Goal: Task Accomplishment & Management: Manage account settings

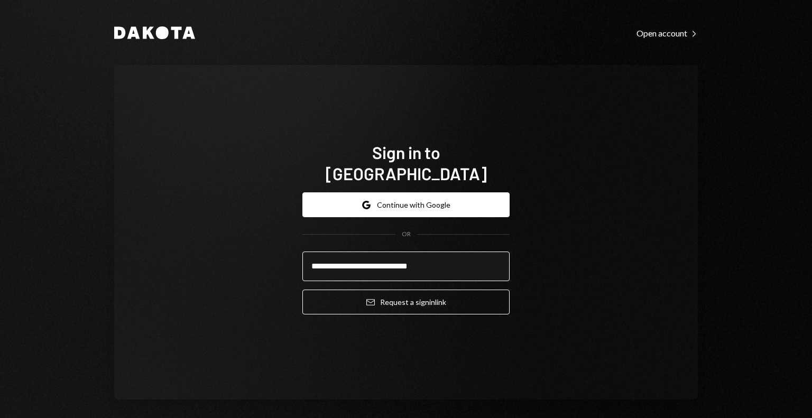
type input "**********"
click at [302, 290] on button "Email Request a sign in link" at bounding box center [405, 302] width 207 height 25
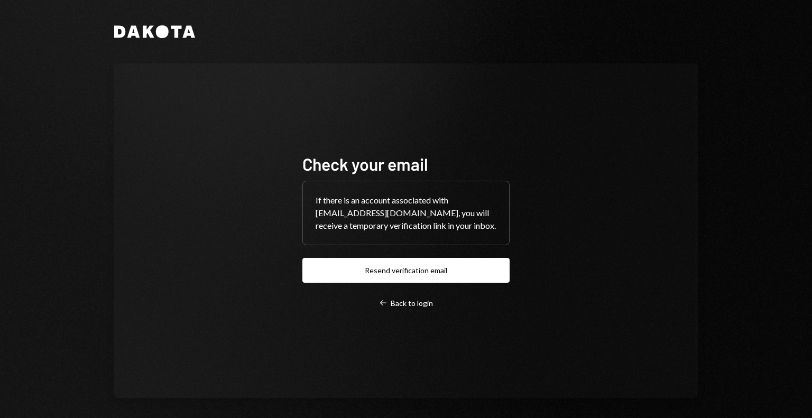
click at [352, 294] on div "Check your email If there is an account associated with savannah@autonomousproj…" at bounding box center [405, 230] width 207 height 155
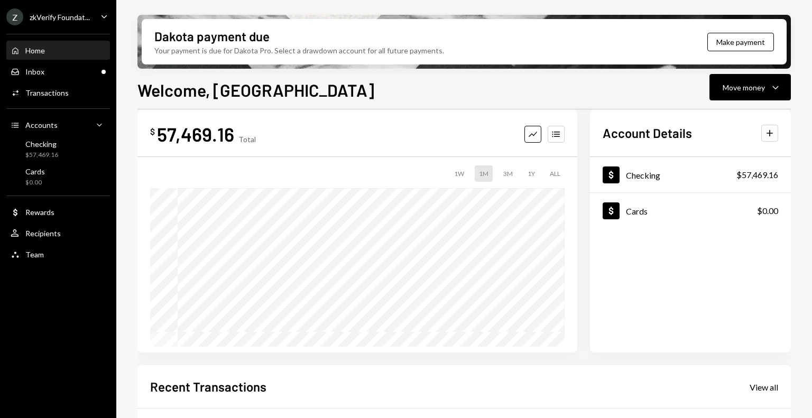
scroll to position [19, 0]
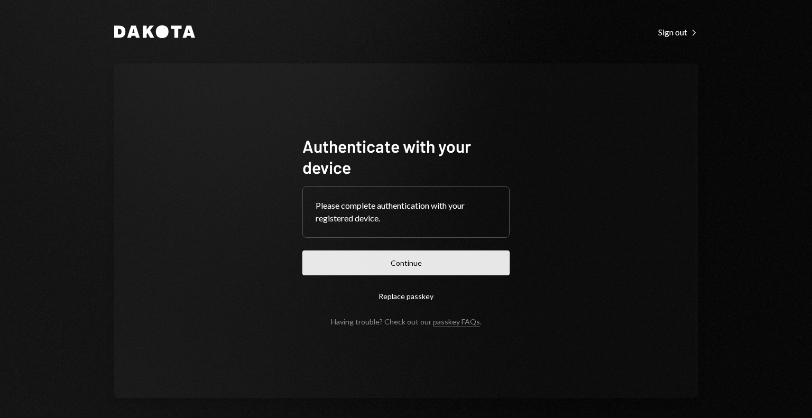
click at [401, 253] on button "Continue" at bounding box center [405, 263] width 207 height 25
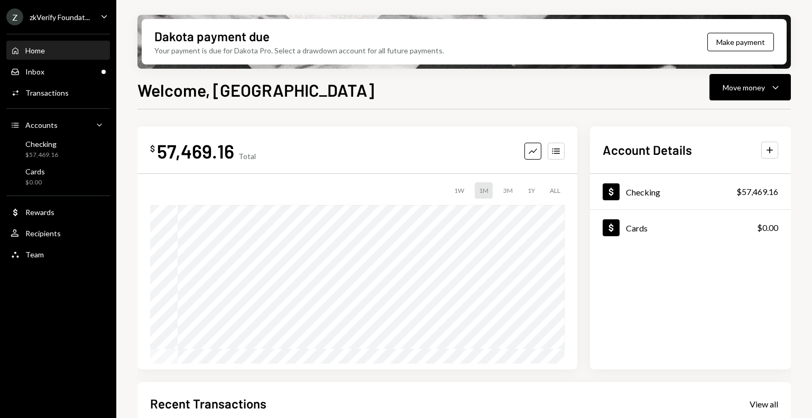
click at [70, 21] on div "zkVerify Foundat..." at bounding box center [60, 17] width 60 height 9
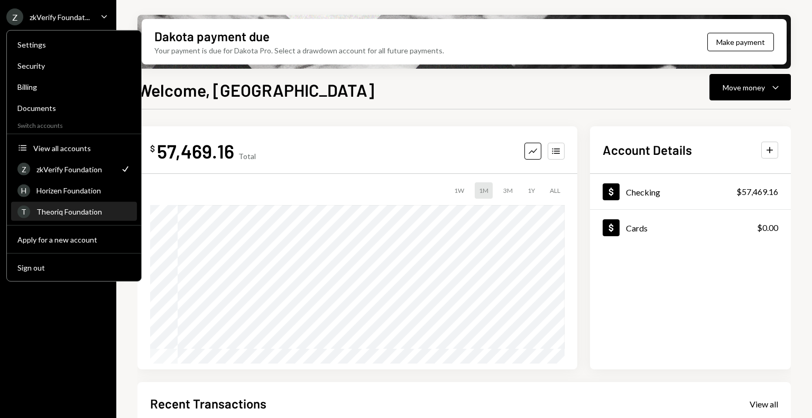
click at [66, 207] on div "Theoriq Foundation" at bounding box center [83, 211] width 94 height 9
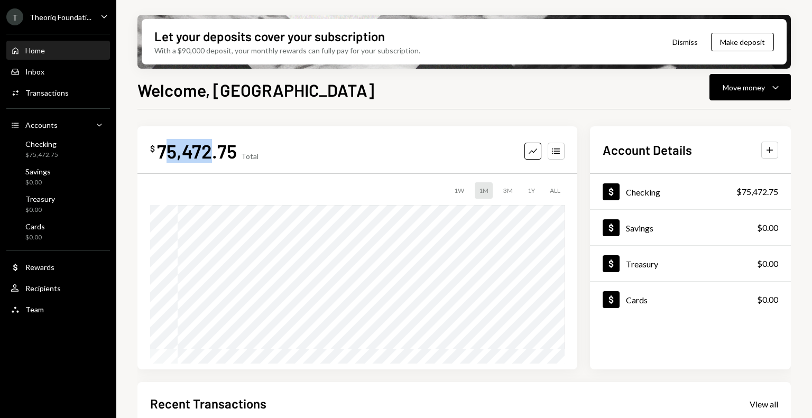
drag, startPoint x: 162, startPoint y: 154, endPoint x: 207, endPoint y: 153, distance: 45.0
click at [207, 153] on div "75,472.75" at bounding box center [197, 151] width 80 height 24
click at [183, 153] on div "75,472.75" at bounding box center [197, 151] width 80 height 24
drag, startPoint x: 156, startPoint y: 148, endPoint x: 232, endPoint y: 152, distance: 75.7
click at [232, 152] on div "75,472.75" at bounding box center [197, 151] width 80 height 24
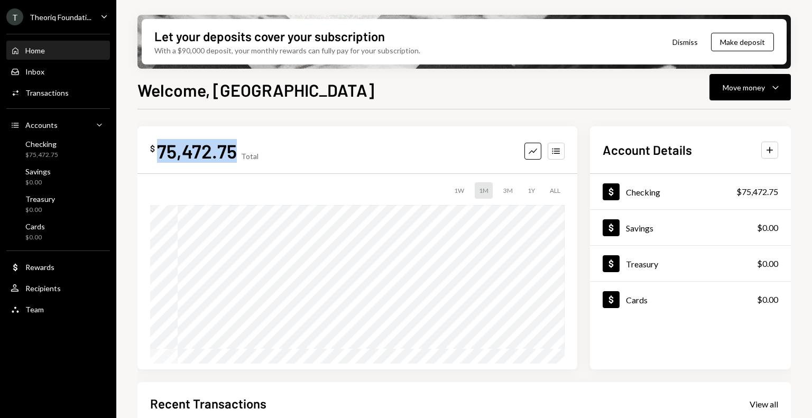
copy div "75,472.75"
click at [205, 154] on div "75,472.75" at bounding box center [197, 151] width 80 height 24
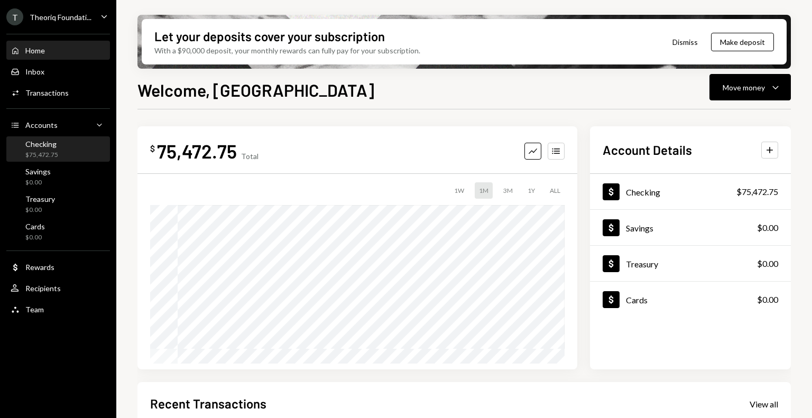
click at [66, 143] on div "Checking $75,472.75" at bounding box center [58, 150] width 95 height 20
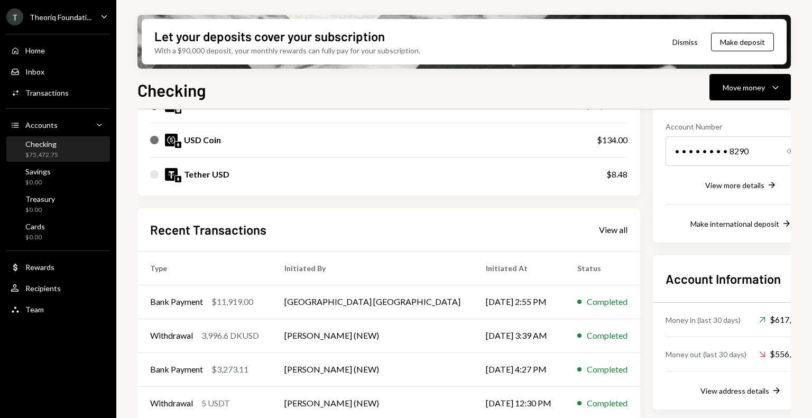
scroll to position [162, 0]
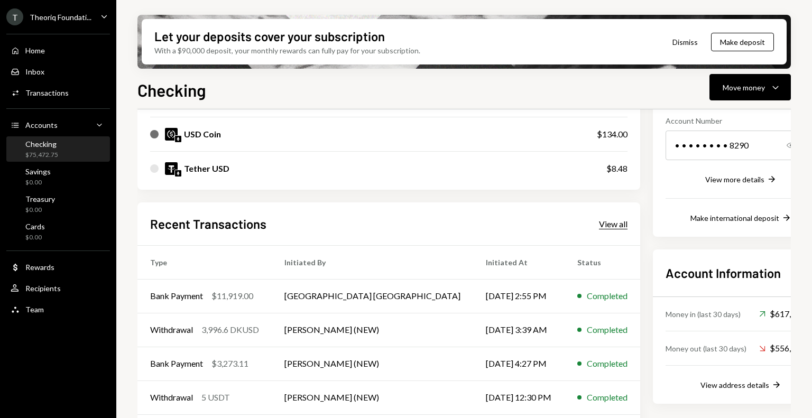
click at [599, 224] on div "View all" at bounding box center [613, 224] width 29 height 11
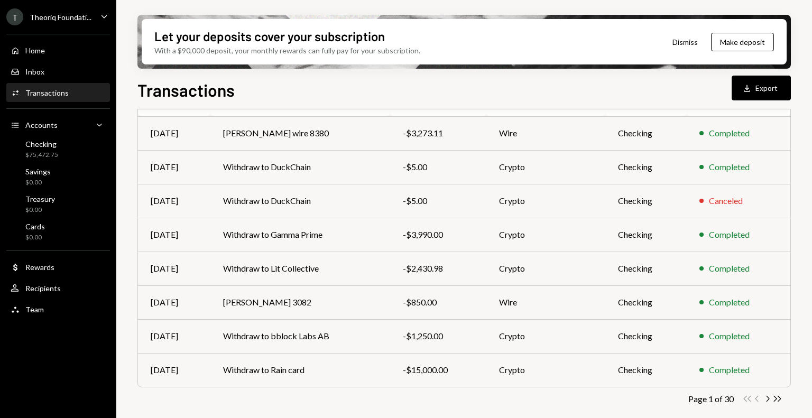
scroll to position [183, 0]
click at [767, 399] on icon "Chevron Right" at bounding box center [767, 398] width 10 height 10
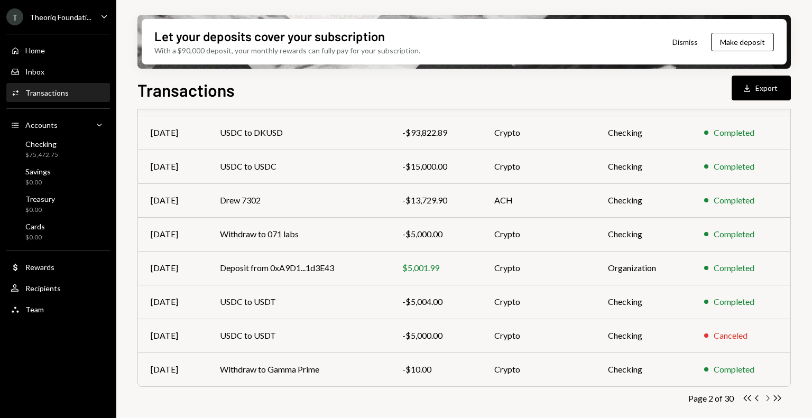
click at [768, 396] on icon "Chevron Right" at bounding box center [767, 398] width 10 height 10
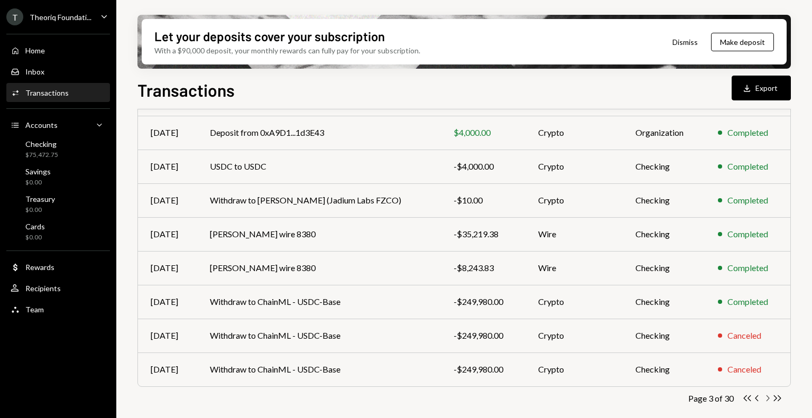
click at [766, 399] on icon "Chevron Right" at bounding box center [767, 398] width 10 height 10
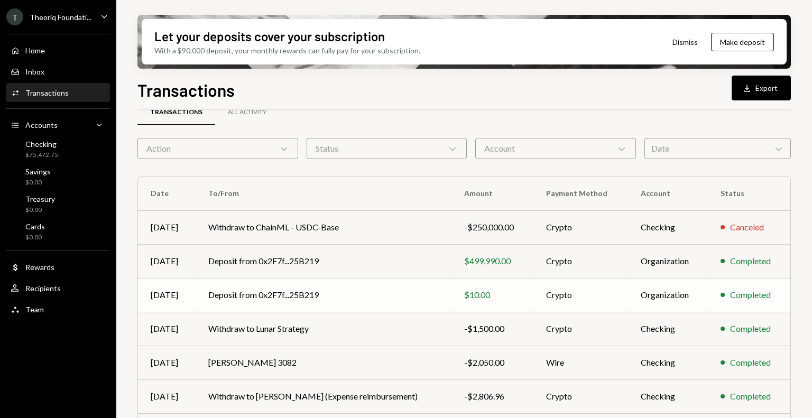
scroll to position [22, 0]
click at [382, 264] on td "Deposit from 0x2F7f...25B219" at bounding box center [324, 260] width 256 height 34
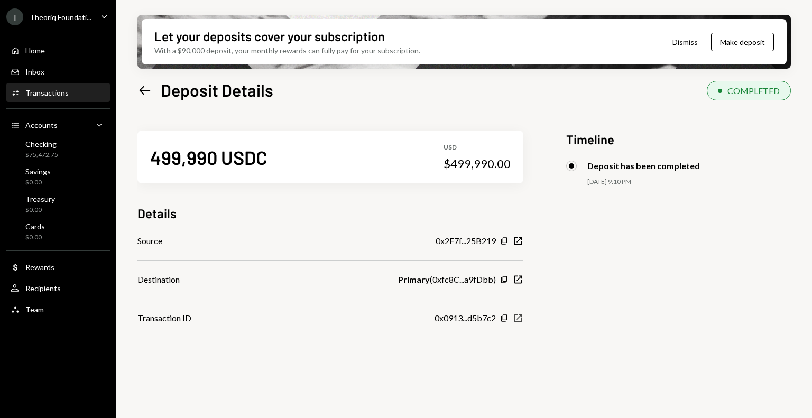
click at [521, 319] on icon "New Window" at bounding box center [518, 318] width 11 height 11
click at [48, 285] on div "Recipients" at bounding box center [42, 288] width 35 height 9
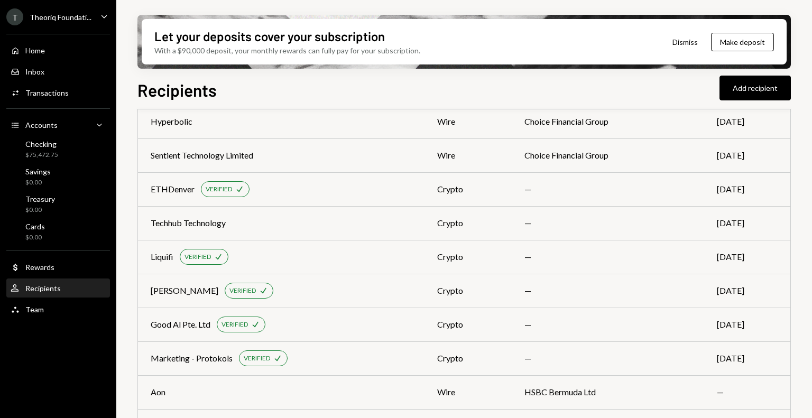
scroll to position [1342, 0]
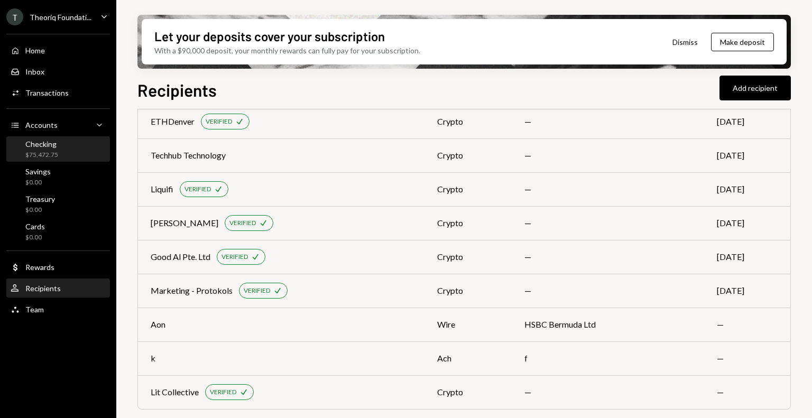
click at [63, 153] on div "Checking $75,472.75" at bounding box center [58, 150] width 95 height 20
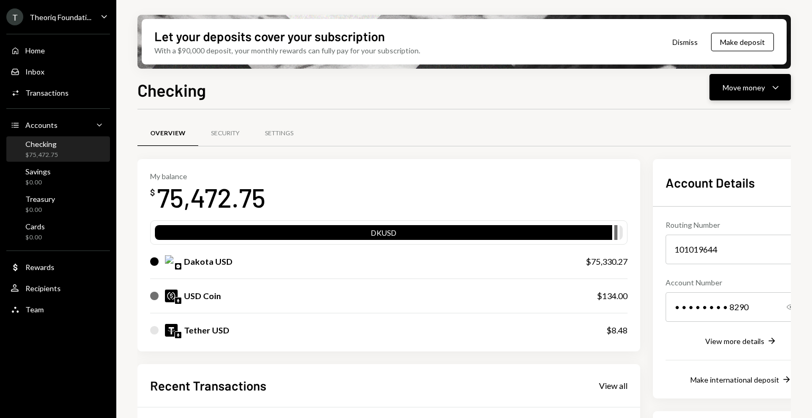
click at [736, 94] on button "Move money Caret Down" at bounding box center [750, 87] width 81 height 26
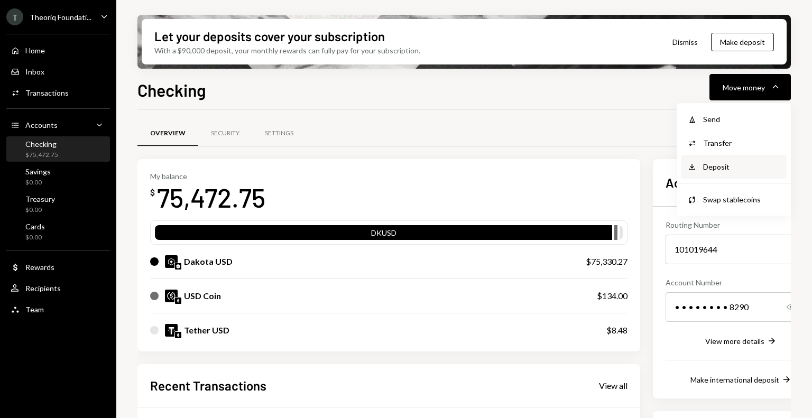
click at [713, 165] on div "Deposit" at bounding box center [741, 166] width 77 height 11
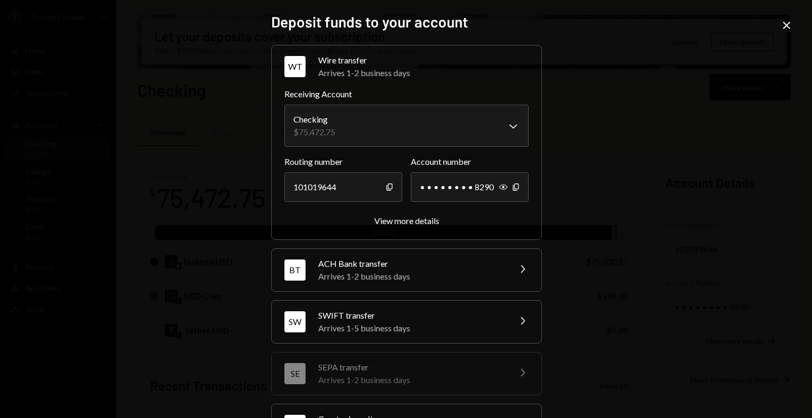
scroll to position [95, 0]
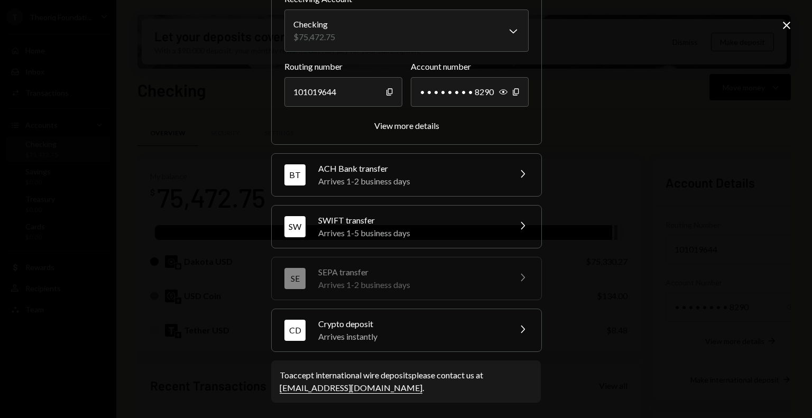
click at [346, 332] on div "Arrives instantly" at bounding box center [410, 336] width 185 height 13
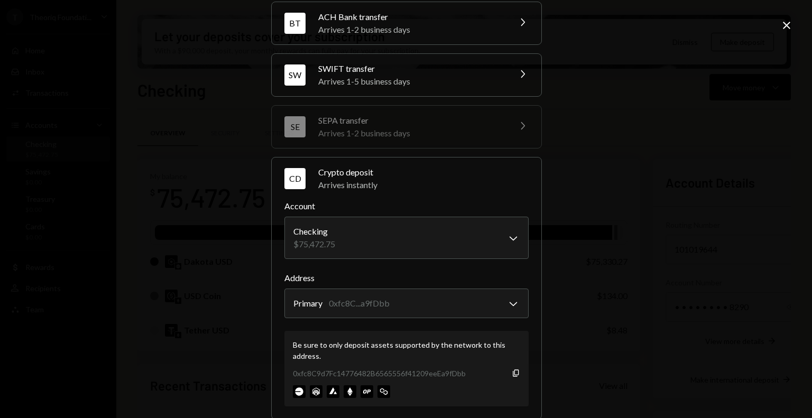
scroll to position [163, 0]
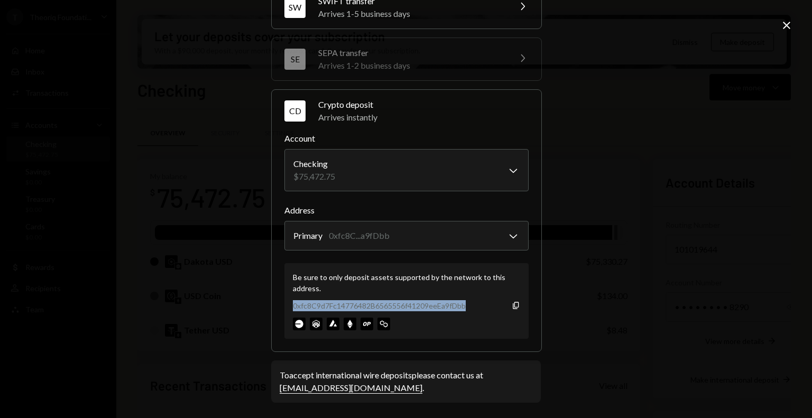
drag, startPoint x: 290, startPoint y: 303, endPoint x: 471, endPoint y: 302, distance: 181.3
click at [471, 302] on div "0xfc8C9d7Fc14776482B6565556f41209eeEa9fDbb Copy" at bounding box center [406, 305] width 227 height 11
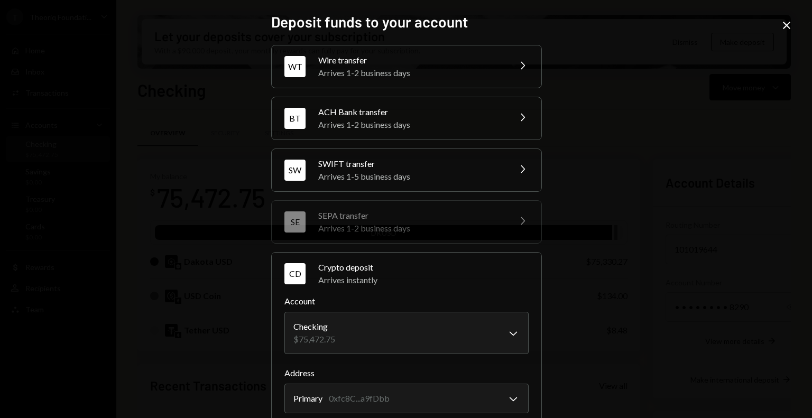
scroll to position [163, 0]
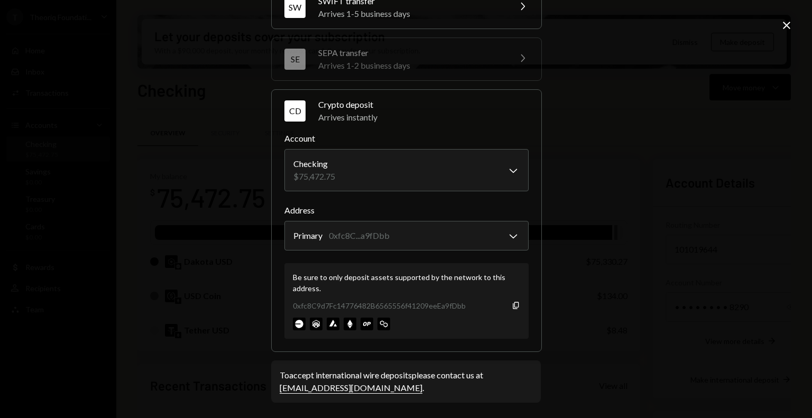
click at [790, 23] on icon at bounding box center [786, 25] width 7 height 7
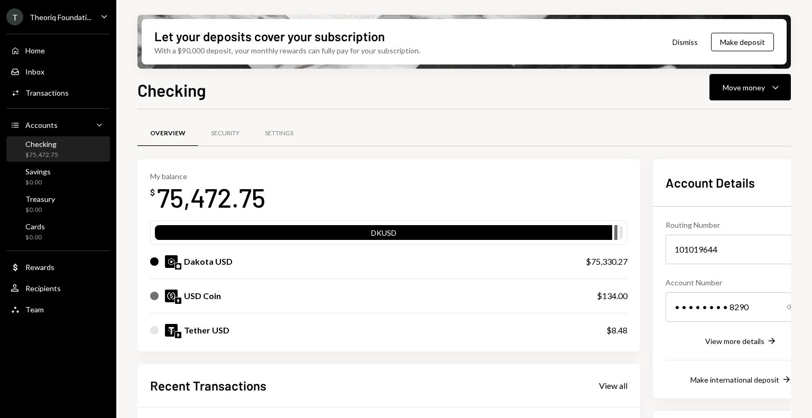
click at [99, 18] on icon "Caret Down" at bounding box center [104, 17] width 12 height 12
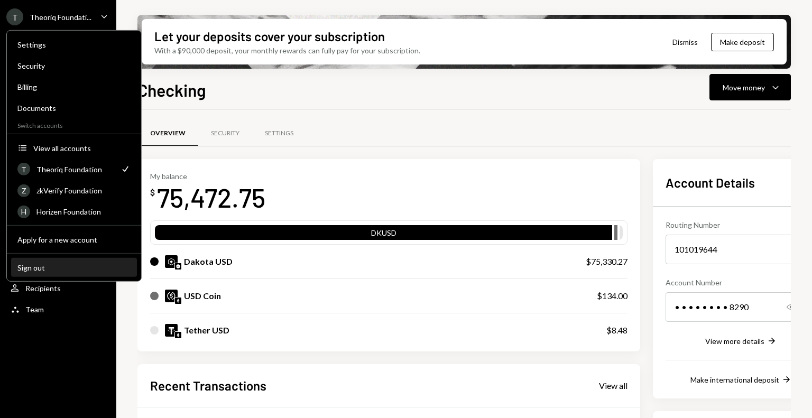
click at [40, 267] on div "Sign out" at bounding box center [73, 267] width 113 height 9
